Goal: Transaction & Acquisition: Purchase product/service

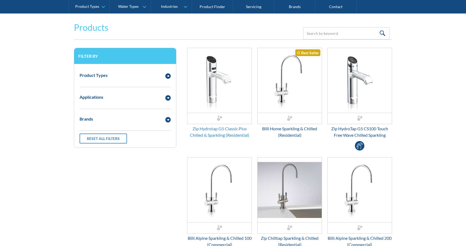
click at [237, 129] on div "Zip Hydrotap G5 Classic Plus Chilled & Sparkling (Residential)" at bounding box center [219, 131] width 65 height 13
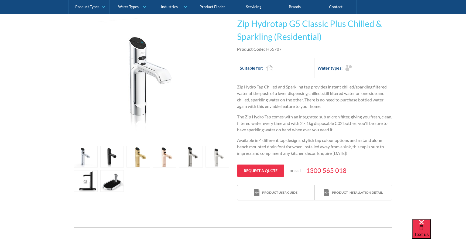
scroll to position [109, 0]
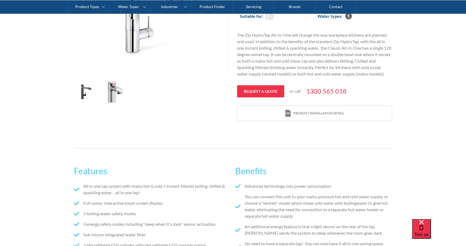
scroll to position [197, 0]
